Goal: Navigation & Orientation: Find specific page/section

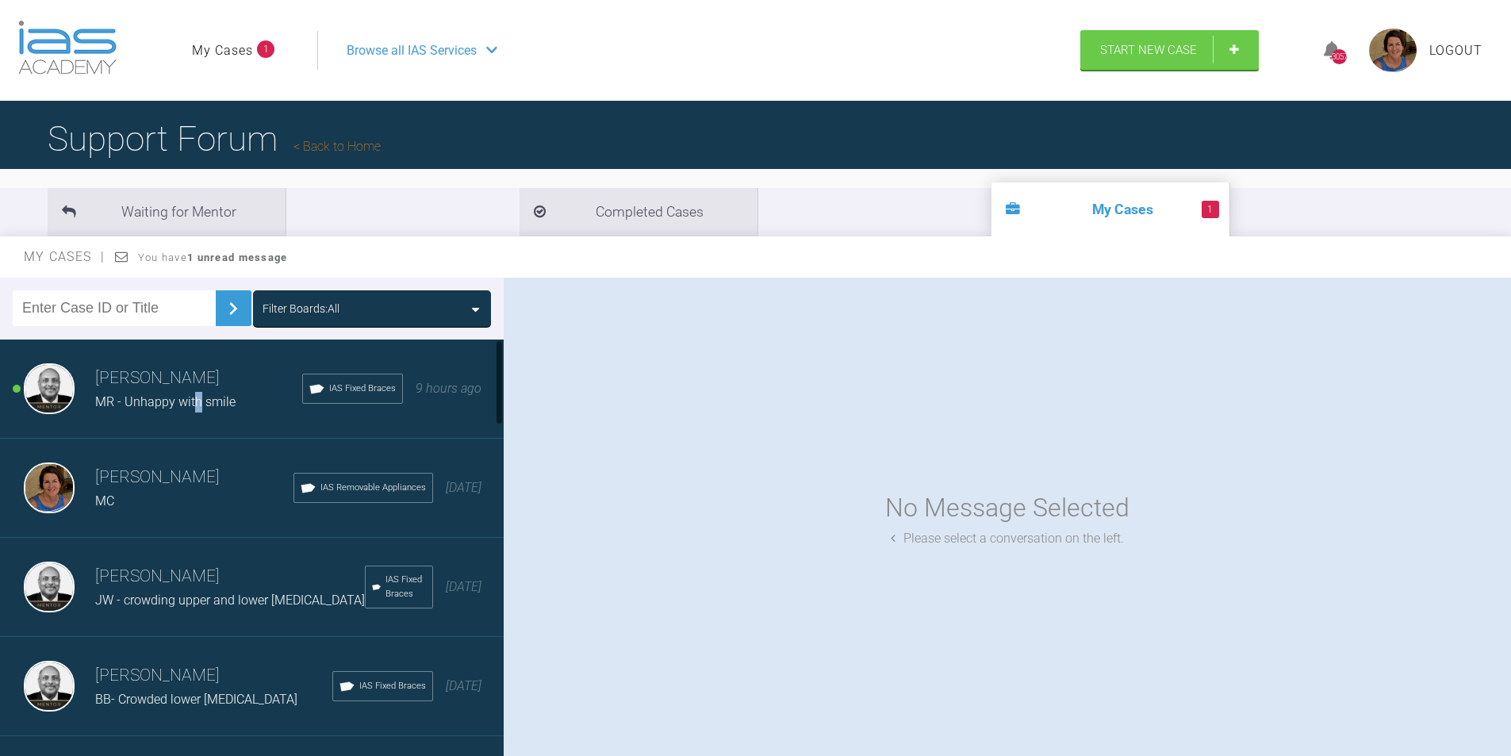
click at [200, 394] on span "MR - Unhappy with smile" at bounding box center [165, 401] width 140 height 15
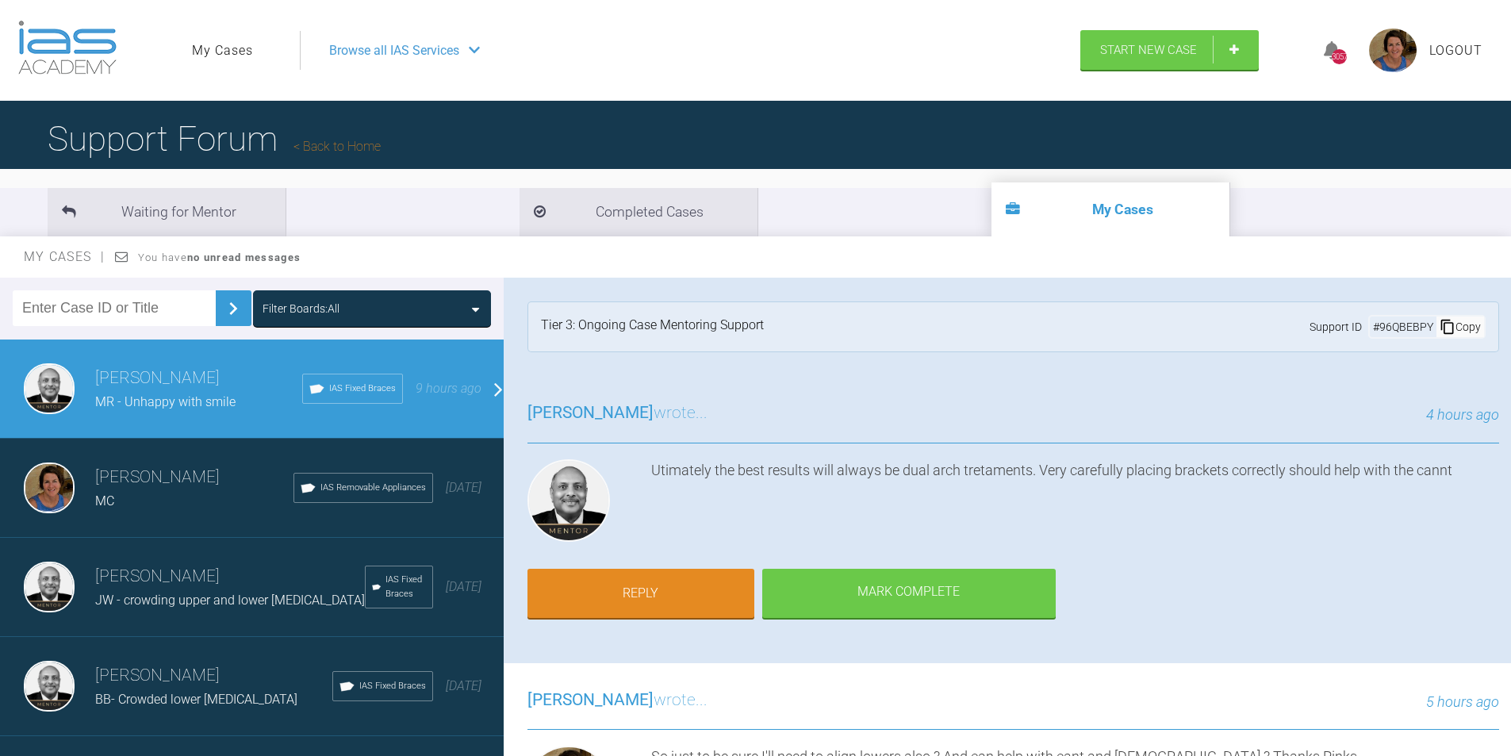
click at [186, 703] on span "BB- Crowded lower [MEDICAL_DATA]" at bounding box center [196, 699] width 202 height 15
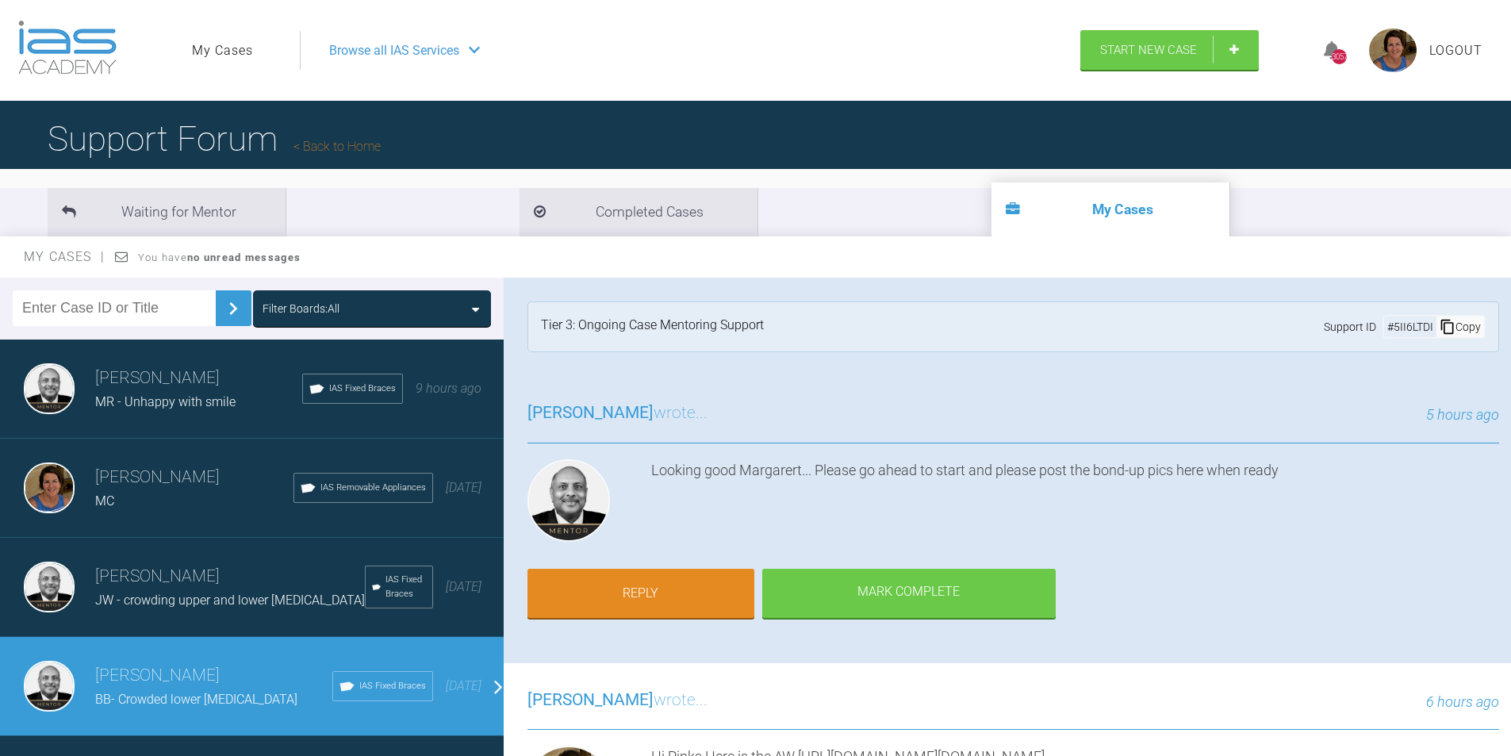
click at [476, 50] on icon at bounding box center [474, 50] width 11 height 13
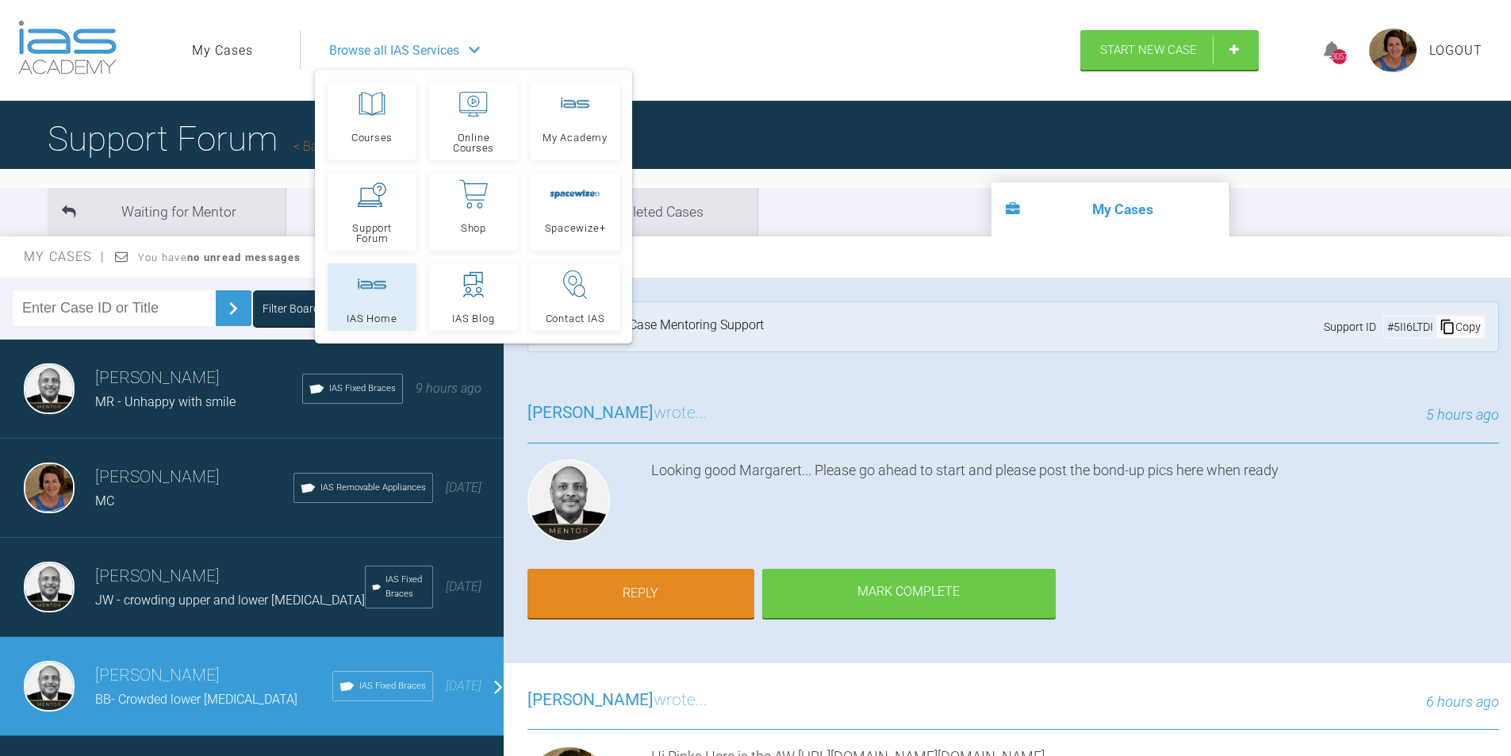
click at [369, 306] on link "IAS Home" at bounding box center [372, 296] width 89 height 67
